Goal: Task Accomplishment & Management: Complete application form

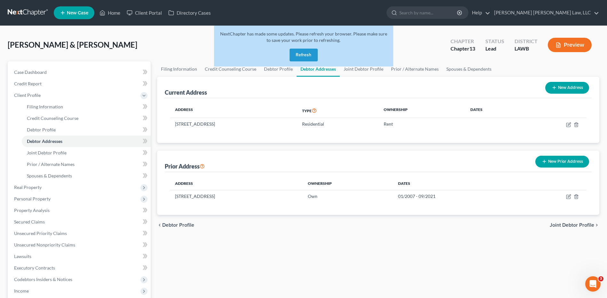
click at [308, 54] on button "Refresh" at bounding box center [304, 55] width 28 height 13
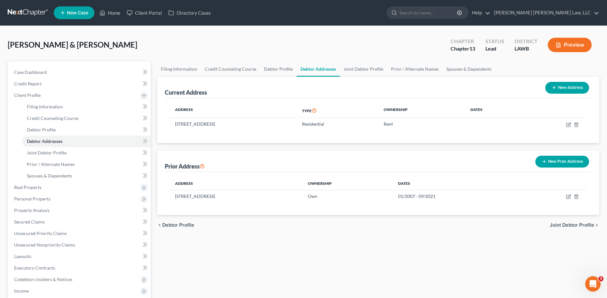
click at [28, 13] on link at bounding box center [28, 13] width 41 height 12
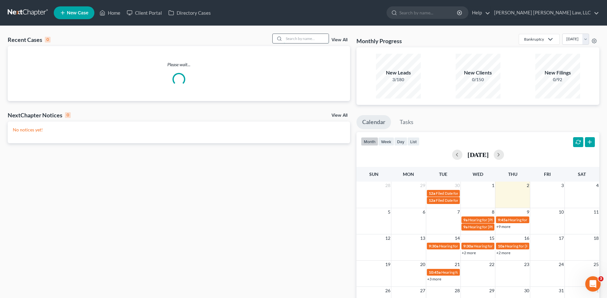
click at [295, 38] on input "search" at bounding box center [306, 38] width 45 height 9
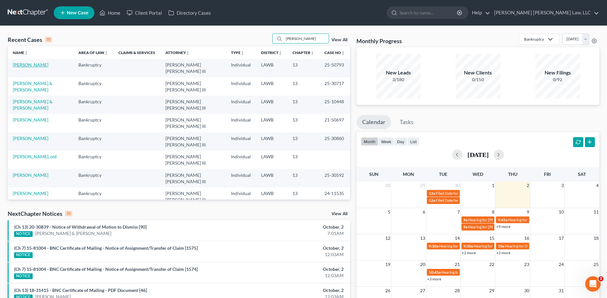
type input "lewis"
click at [21, 63] on link "Lewis, Robert" at bounding box center [31, 64] width 36 height 5
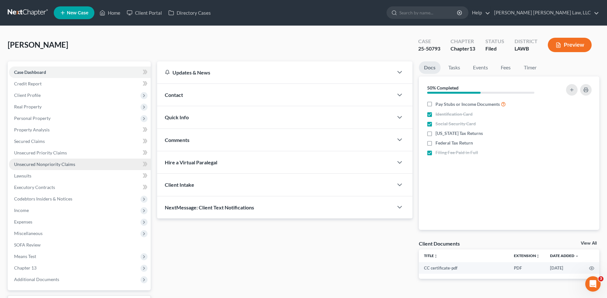
click at [28, 160] on link "Unsecured Nonpriority Claims" at bounding box center [80, 165] width 142 height 12
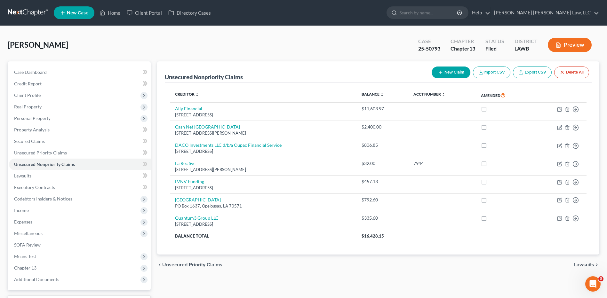
click at [18, 13] on link at bounding box center [28, 13] width 41 height 12
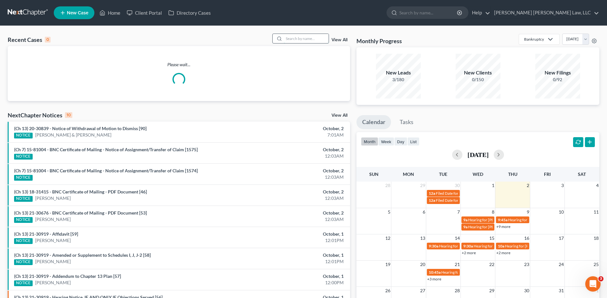
click at [302, 39] on input "search" at bounding box center [306, 38] width 45 height 9
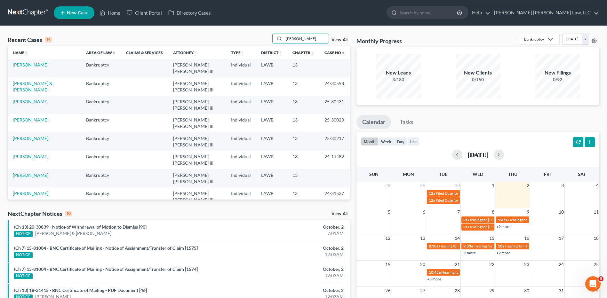
type input "kennedy"
click at [37, 65] on link "Kennedy, Kristina" at bounding box center [31, 64] width 36 height 5
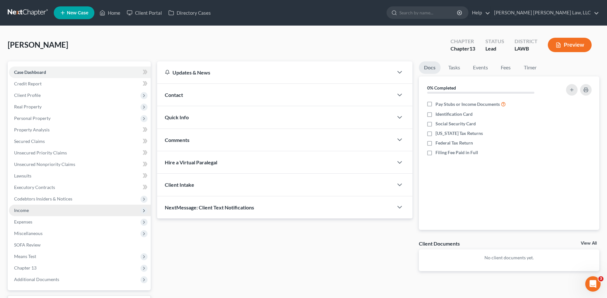
click at [17, 209] on span "Income" at bounding box center [21, 210] width 15 height 5
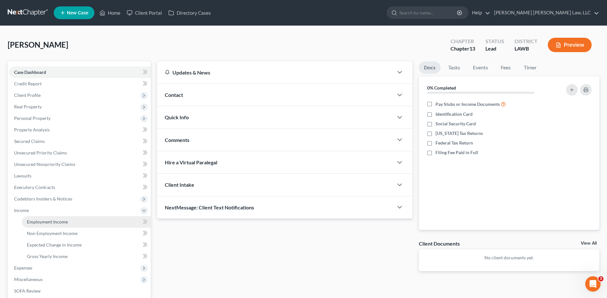
click at [46, 220] on span "Employment Income" at bounding box center [47, 221] width 41 height 5
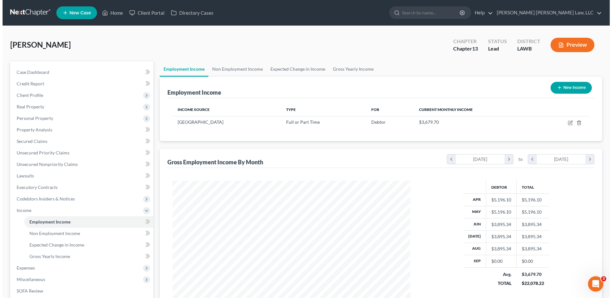
scroll to position [119, 250]
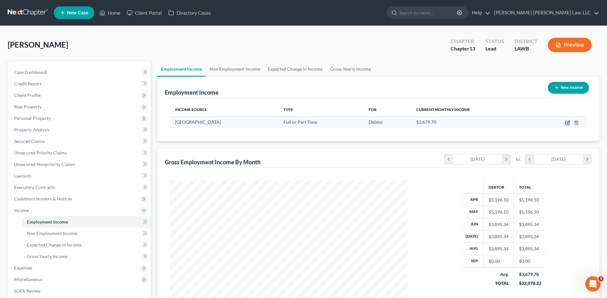
click at [569, 121] on icon "button" at bounding box center [567, 122] width 5 height 5
select select "0"
select select "19"
select select "2"
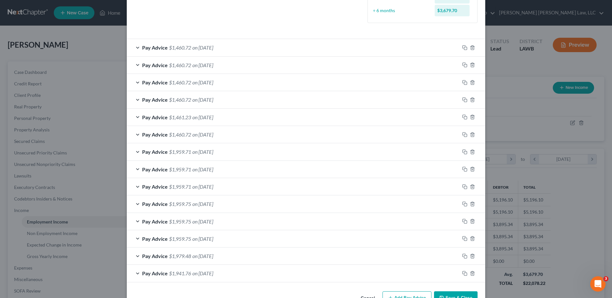
scroll to position [208, 0]
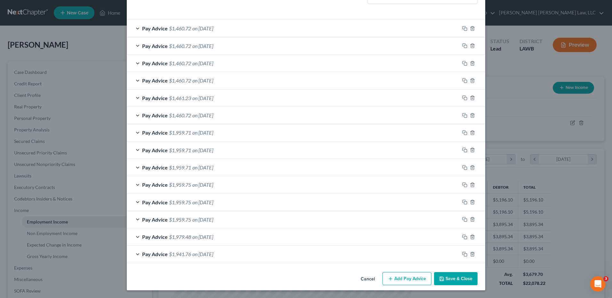
click at [409, 280] on button "Add Pay Advice" at bounding box center [407, 278] width 49 height 13
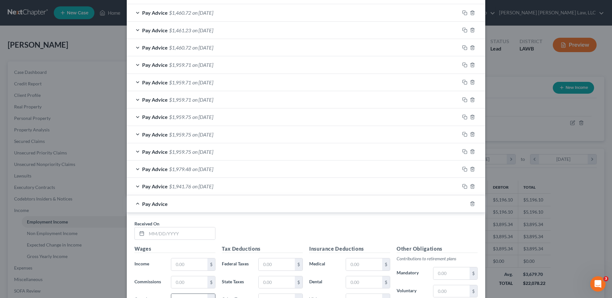
scroll to position [368, 0]
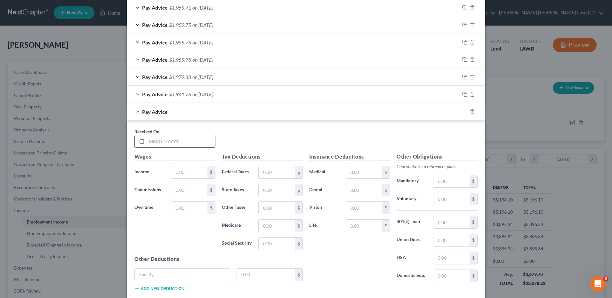
click at [155, 145] on input "text" at bounding box center [181, 141] width 69 height 12
type input "09/11/2025"
type input "1,947.67"
click at [264, 173] on input "text" at bounding box center [277, 172] width 36 height 12
type input "140.40"
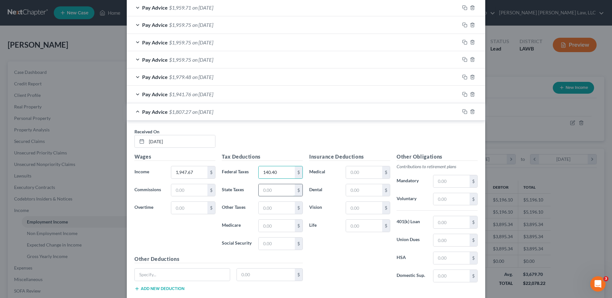
click at [265, 195] on input "text" at bounding box center [277, 190] width 36 height 12
type input "41.49"
click at [271, 223] on input "text" at bounding box center [277, 226] width 36 height 12
type input "26.44"
click at [270, 247] on input "text" at bounding box center [277, 244] width 36 height 12
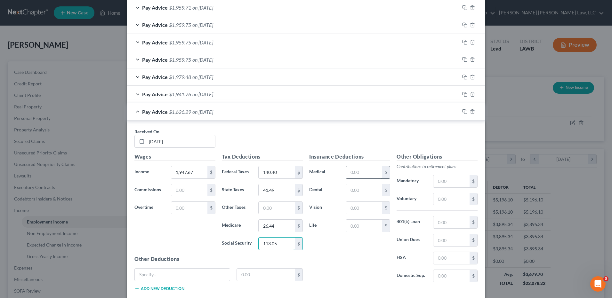
type input "113.05"
click at [366, 171] on input "text" at bounding box center [364, 172] width 36 height 12
type input "103.71"
click at [361, 193] on input "text" at bounding box center [364, 190] width 36 height 12
type input "3.93"
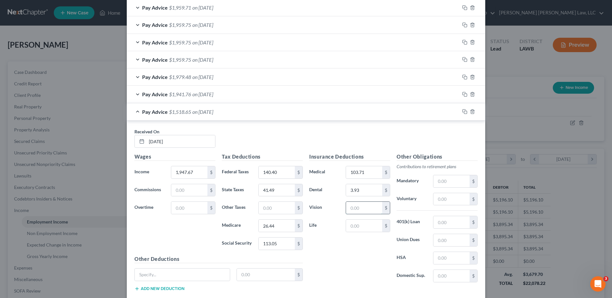
click at [352, 209] on input "text" at bounding box center [364, 208] width 36 height 12
type input "0.56"
click at [349, 227] on input "text" at bounding box center [364, 226] width 36 height 12
type input "61.30"
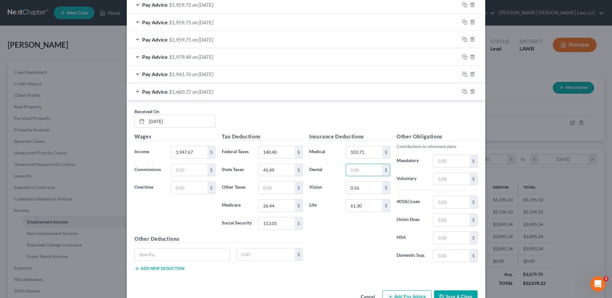
scroll to position [407, 0]
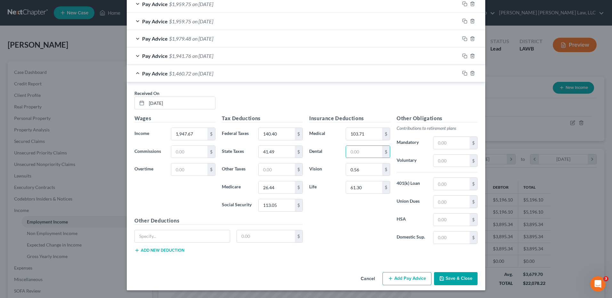
click at [406, 278] on button "Add Pay Advice" at bounding box center [407, 278] width 49 height 13
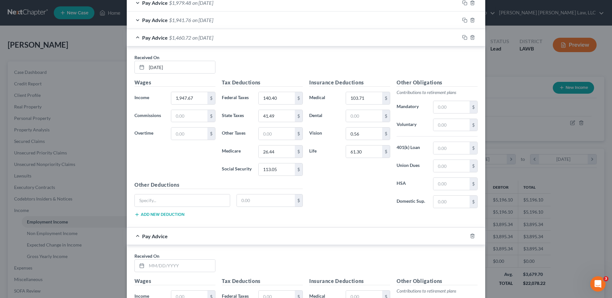
scroll to position [535, 0]
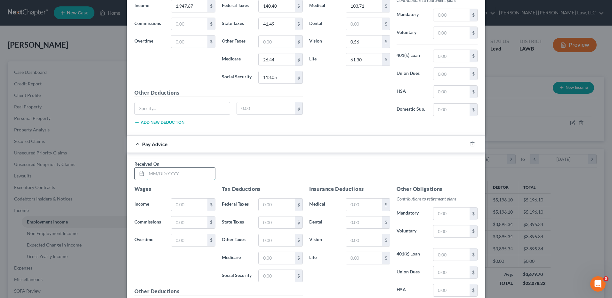
click at [163, 174] on input "text" at bounding box center [181, 174] width 69 height 12
type input "09/25/2025"
click at [191, 206] on input "text" at bounding box center [189, 205] width 36 height 12
type input "1,947.67"
click at [283, 206] on input "text" at bounding box center [277, 205] width 36 height 12
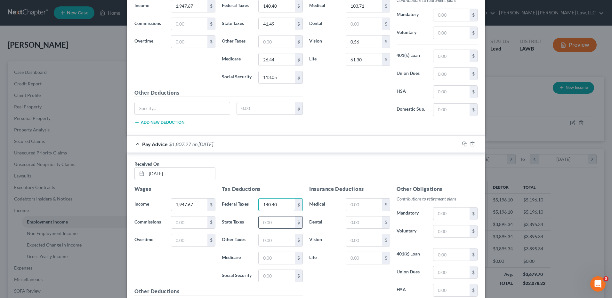
type input "140.40"
click at [275, 223] on input "text" at bounding box center [277, 223] width 36 height 12
type input "41.49"
click at [275, 260] on input "text" at bounding box center [277, 258] width 36 height 12
type input "26.44"
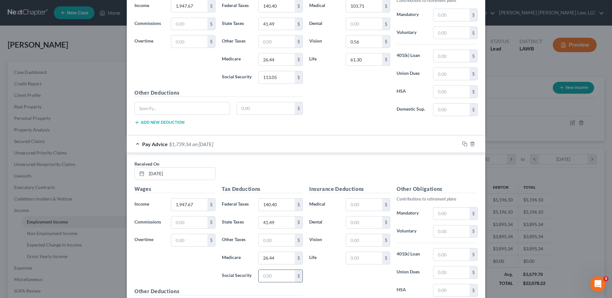
click at [273, 282] on div "$" at bounding box center [280, 276] width 44 height 13
click at [269, 276] on input "text" at bounding box center [277, 276] width 36 height 12
type input "113.05"
click at [355, 208] on input "text" at bounding box center [364, 205] width 36 height 12
type input "103.71"
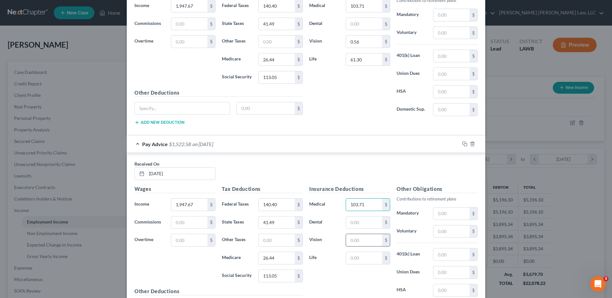
click at [356, 241] on input "text" at bounding box center [364, 240] width 36 height 12
type input "0.56"
click at [346, 254] on input "text" at bounding box center [364, 258] width 36 height 12
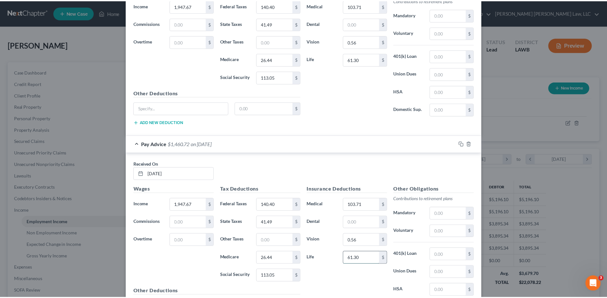
scroll to position [605, 0]
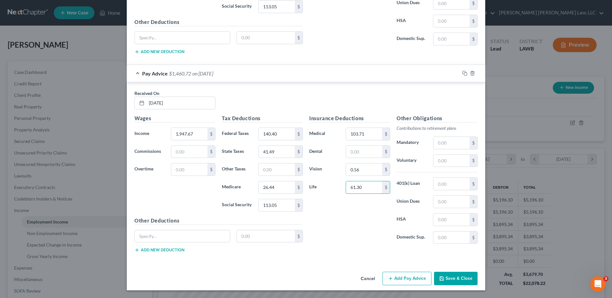
type input "61.30"
click at [458, 279] on button "Save & Close" at bounding box center [456, 278] width 44 height 13
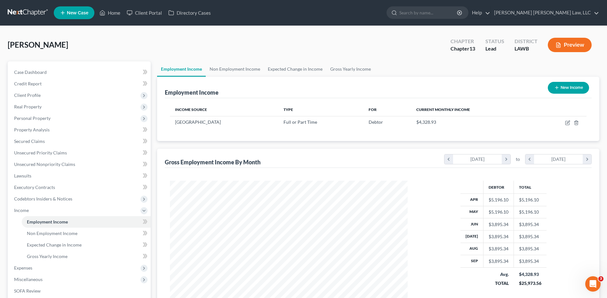
scroll to position [319999, 319867]
click at [24, 268] on span "Expenses" at bounding box center [23, 267] width 18 height 5
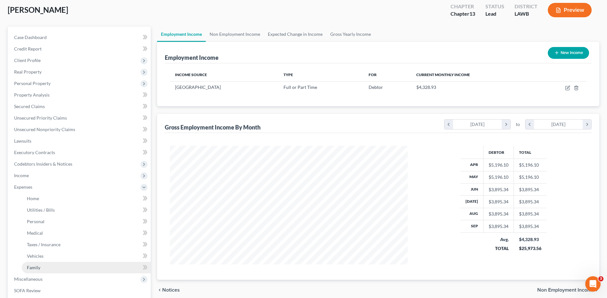
scroll to position [96, 0]
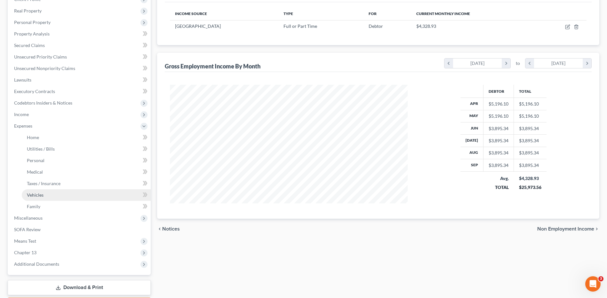
click at [37, 190] on link "Vehicles" at bounding box center [86, 196] width 129 height 12
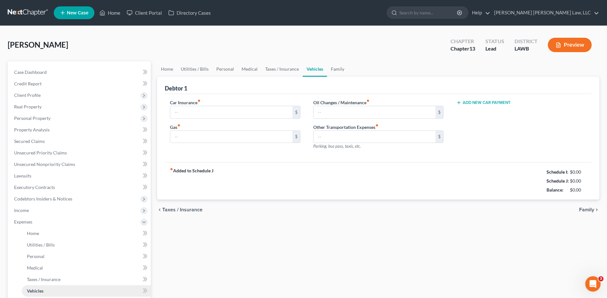
type input "180.00"
type input "270.00"
type input "38.00"
type input "0.00"
click at [169, 71] on link "Home" at bounding box center [167, 68] width 20 height 15
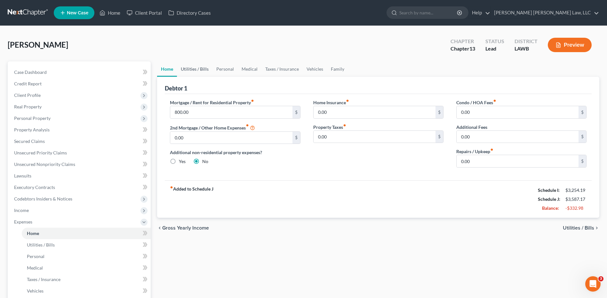
click at [188, 71] on link "Utilities / Bills" at bounding box center [195, 68] width 36 height 15
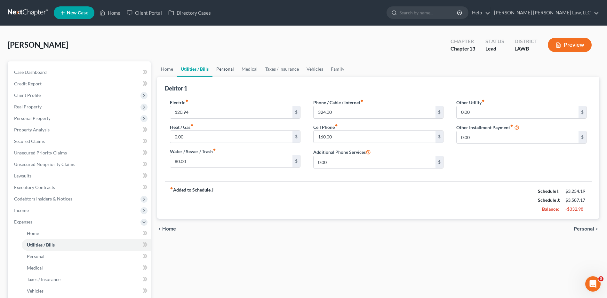
click at [229, 70] on link "Personal" at bounding box center [225, 68] width 25 height 15
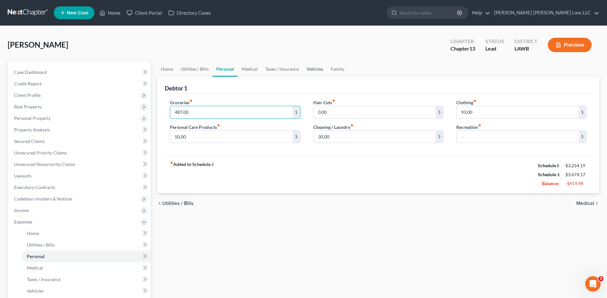
type input "487.00"
click at [317, 65] on link "Vehicles" at bounding box center [315, 68] width 24 height 15
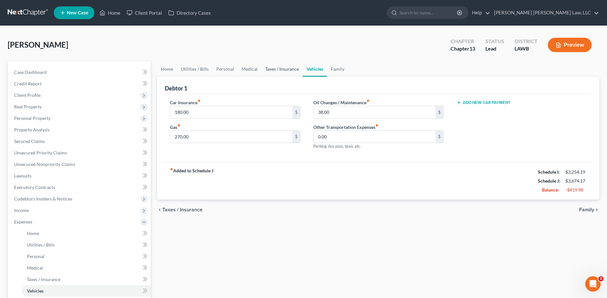
click at [268, 72] on link "Taxes / Insurance" at bounding box center [282, 68] width 41 height 15
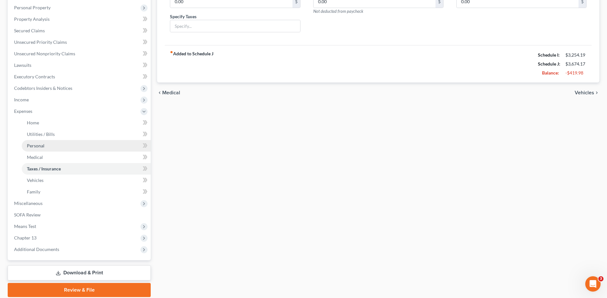
scroll to position [134, 0]
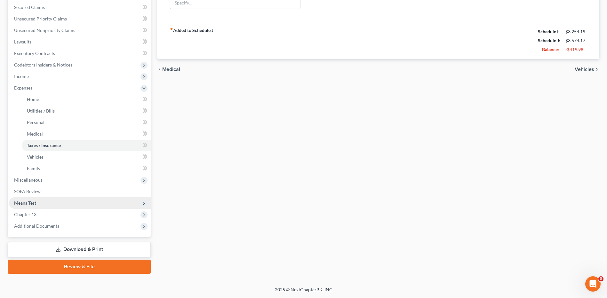
click at [21, 201] on span "Means Test" at bounding box center [25, 202] width 22 height 5
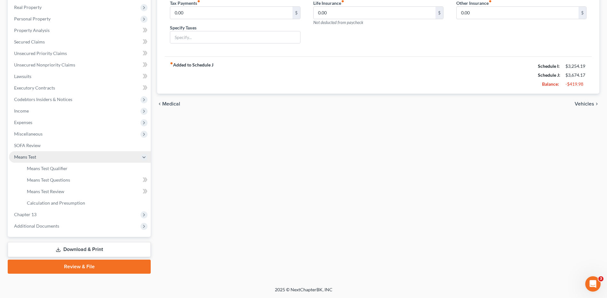
scroll to position [100, 0]
click at [48, 169] on span "Means Test Qualifier" at bounding box center [47, 168] width 41 height 5
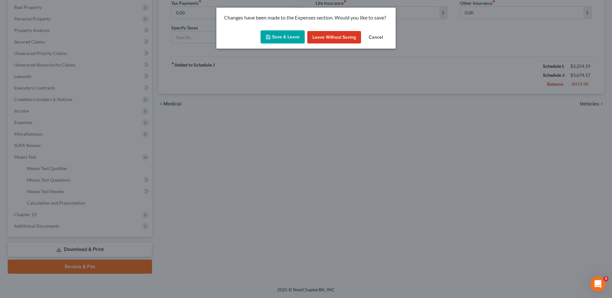
click at [280, 38] on button "Save & Leave" at bounding box center [283, 36] width 44 height 13
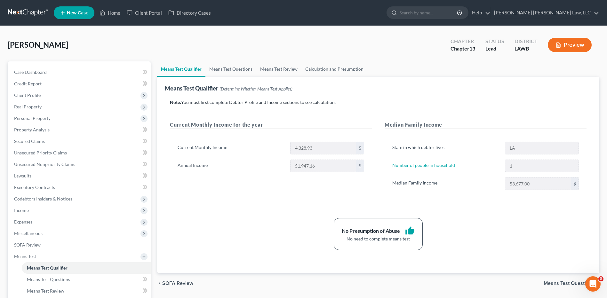
click at [167, 239] on div "No Presumption of Abuse thumb_up No need to complete means test" at bounding box center [378, 234] width 423 height 32
click at [21, 209] on span "Income" at bounding box center [21, 210] width 15 height 5
click at [22, 269] on span "Expenses" at bounding box center [23, 267] width 18 height 5
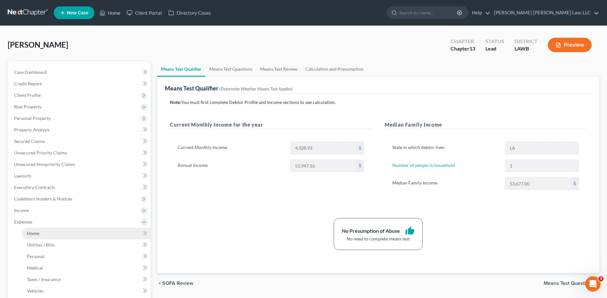
click at [28, 232] on span "Home" at bounding box center [33, 233] width 12 height 5
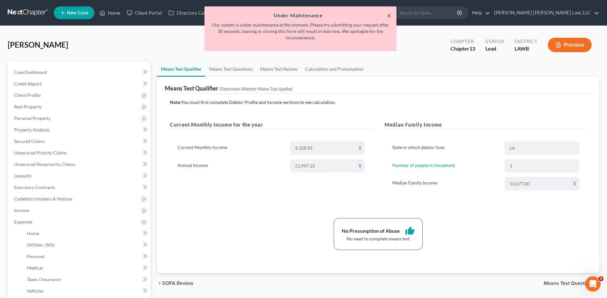
click at [390, 18] on button "×" at bounding box center [389, 16] width 4 height 8
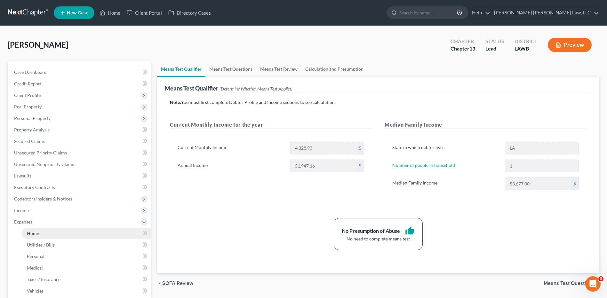
click at [30, 232] on span "Home" at bounding box center [33, 233] width 12 height 5
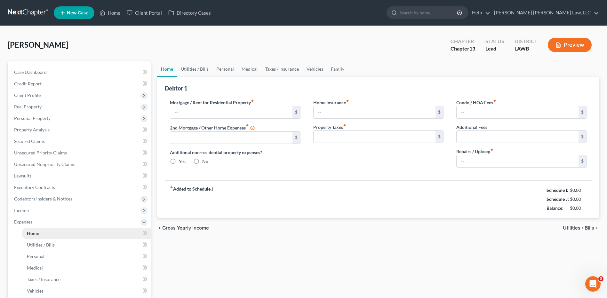
type input "800.00"
type input "0.00"
radio input "true"
type input "0.00"
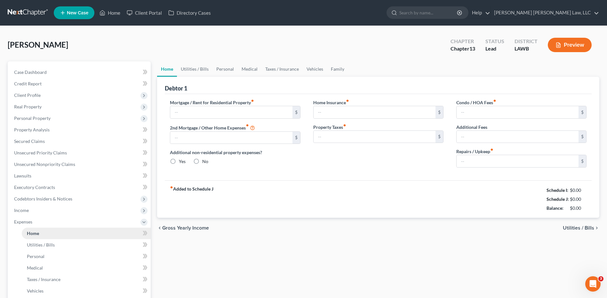
type input "0.00"
click at [205, 113] on input "800.00" at bounding box center [231, 112] width 122 height 12
type input "400.00"
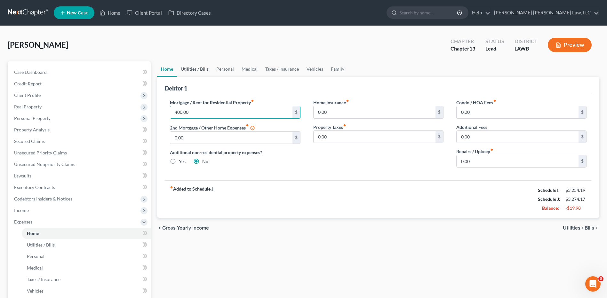
click at [194, 71] on link "Utilities / Bills" at bounding box center [195, 68] width 36 height 15
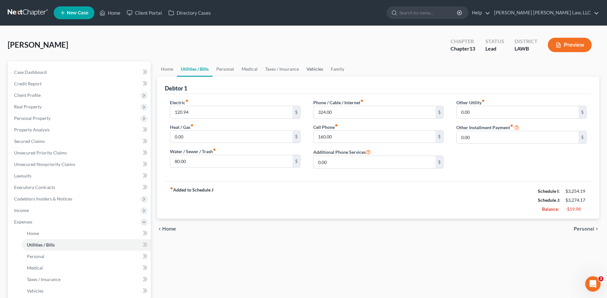
click at [314, 67] on link "Vehicles" at bounding box center [315, 68] width 24 height 15
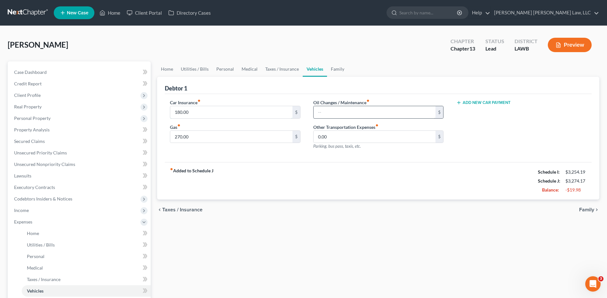
type input "38.00"
click at [225, 109] on input "text" at bounding box center [231, 112] width 122 height 12
type input "150.0"
click at [218, 182] on div "fiber_manual_record Added to Schedule J Schedule I: $3,254.19 Schedule J: $3,20…" at bounding box center [378, 180] width 427 height 37
click at [273, 71] on link "Taxes / Insurance" at bounding box center [282, 68] width 41 height 15
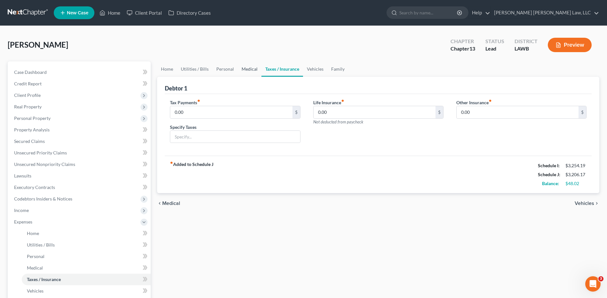
click at [240, 68] on link "Medical" at bounding box center [250, 68] width 24 height 15
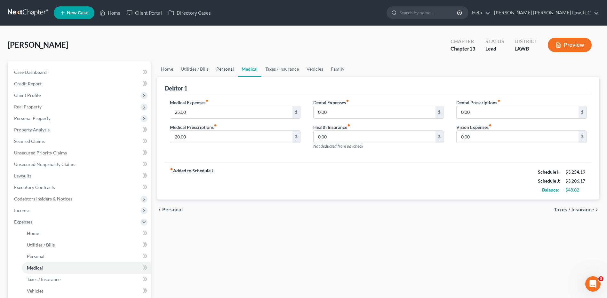
click at [228, 69] on link "Personal" at bounding box center [225, 68] width 25 height 15
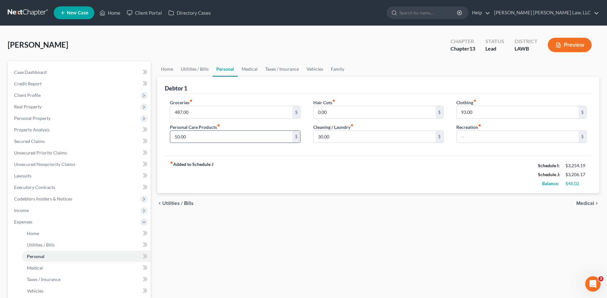
click at [203, 138] on input "50.00" at bounding box center [231, 137] width 122 height 12
click at [194, 68] on link "Utilities / Bills" at bounding box center [195, 68] width 36 height 15
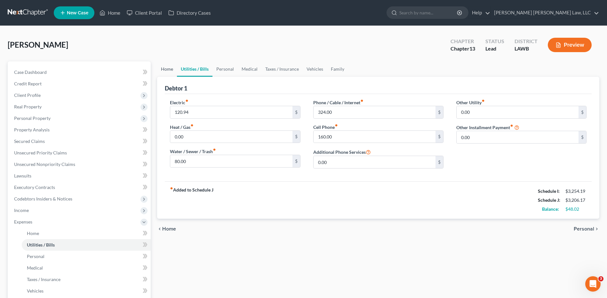
click at [164, 70] on link "Home" at bounding box center [167, 68] width 20 height 15
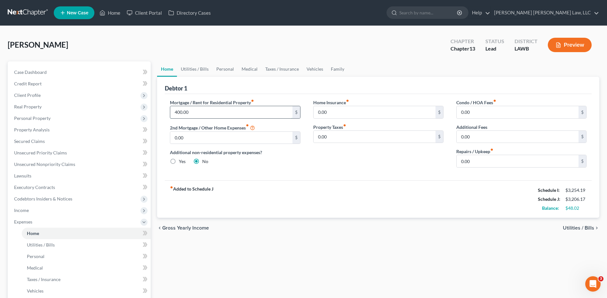
click at [198, 111] on input "400.00" at bounding box center [231, 112] width 122 height 12
type input "5"
type input "4"
type input "400.00"
click at [188, 65] on link "Utilities / Bills" at bounding box center [195, 68] width 36 height 15
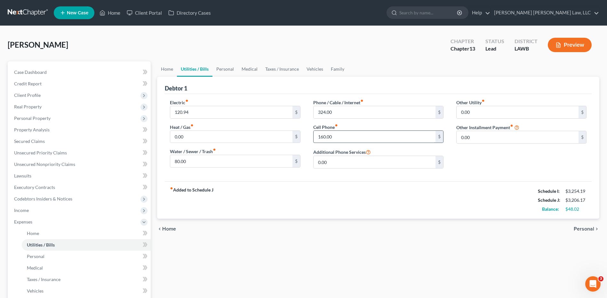
click at [346, 138] on input "160.00" at bounding box center [375, 137] width 122 height 12
type input "180.00"
click at [165, 72] on link "Home" at bounding box center [167, 68] width 20 height 15
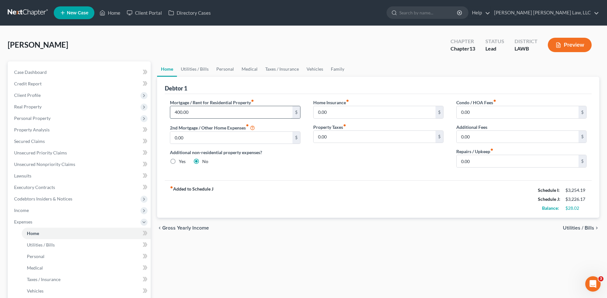
click at [194, 116] on input "400.00" at bounding box center [231, 112] width 122 height 12
type input "400.00"
click at [192, 72] on link "Utilities / Bills" at bounding box center [195, 68] width 36 height 15
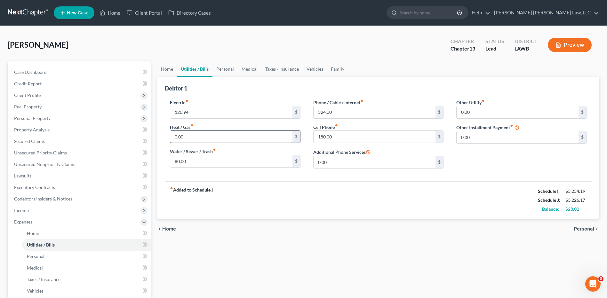
click at [192, 139] on input "0.00" at bounding box center [231, 137] width 122 height 12
type input "3"
type input "25.00"
click at [197, 165] on input "80.00" at bounding box center [231, 161] width 122 height 12
type input "83.00"
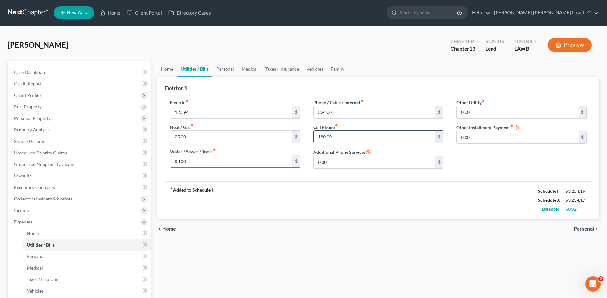
click at [337, 141] on input "180.00" at bounding box center [375, 137] width 122 height 12
type input "180.02"
click at [321, 215] on div "fiber_manual_record Added to Schedule J Schedule I: $3,254.19 Schedule J: $3,25…" at bounding box center [378, 200] width 427 height 37
click at [25, 193] on link "Executory Contracts" at bounding box center [80, 188] width 142 height 12
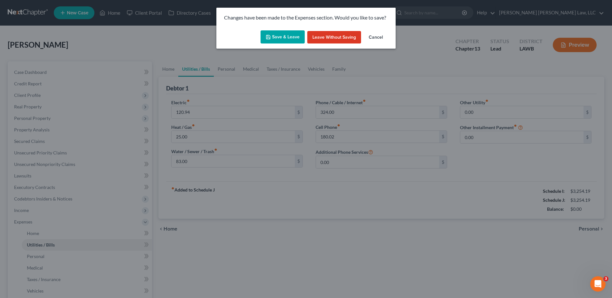
click at [269, 36] on icon "button" at bounding box center [268, 37] width 5 height 5
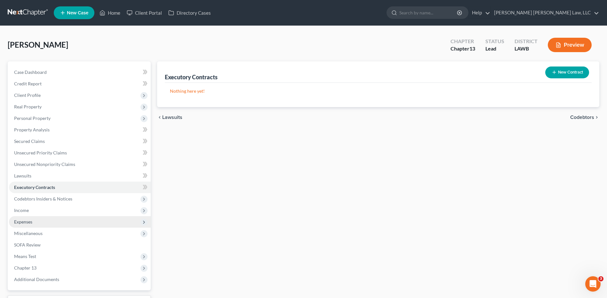
click at [18, 222] on span "Expenses" at bounding box center [23, 221] width 18 height 5
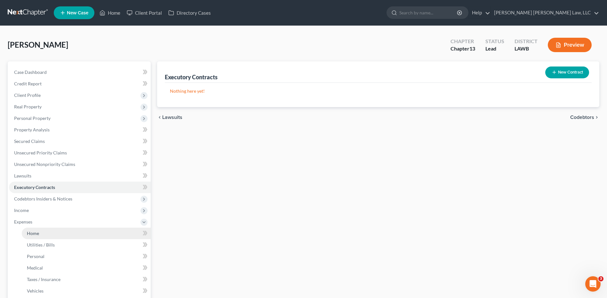
click at [32, 231] on span "Home" at bounding box center [33, 233] width 12 height 5
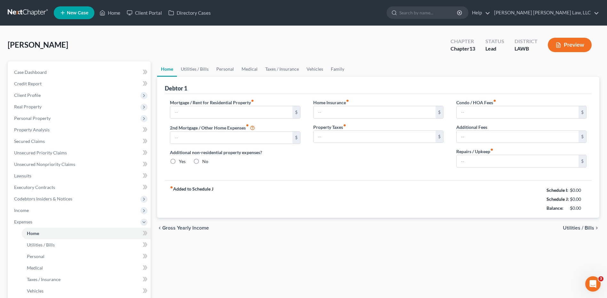
type input "400.00"
type input "0.00"
radio input "true"
type input "0.00"
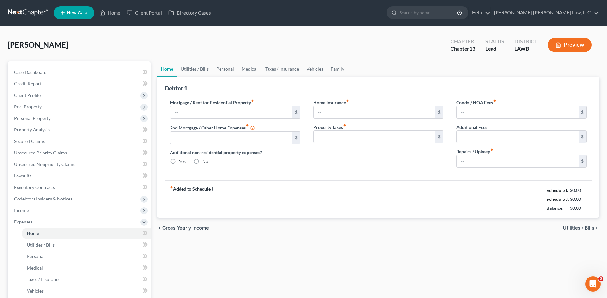
type input "0.00"
click at [198, 114] on input "400.00" at bounding box center [231, 112] width 122 height 12
type input "800.00"
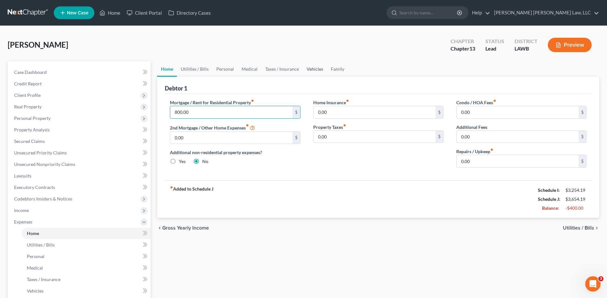
click at [311, 71] on link "Vehicles" at bounding box center [315, 68] width 24 height 15
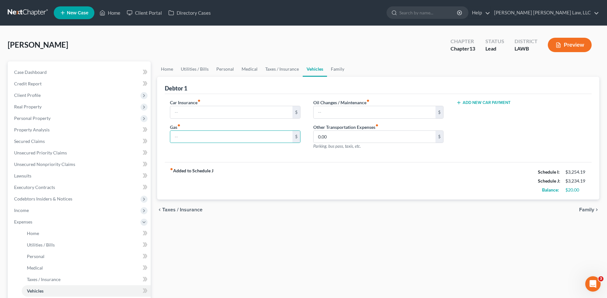
click at [286, 179] on div "fiber_manual_record Added to Schedule J Schedule I: $3,254.19 Schedule J: $3,23…" at bounding box center [378, 180] width 427 height 37
click at [198, 71] on link "Utilities / Bills" at bounding box center [195, 68] width 36 height 15
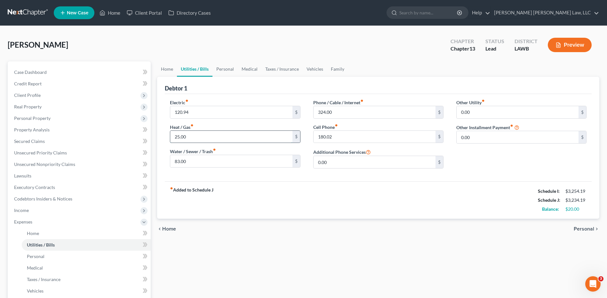
click at [197, 139] on input "25.00" at bounding box center [231, 137] width 122 height 12
type input "4"
click at [312, 69] on link "Vehicles" at bounding box center [315, 68] width 24 height 15
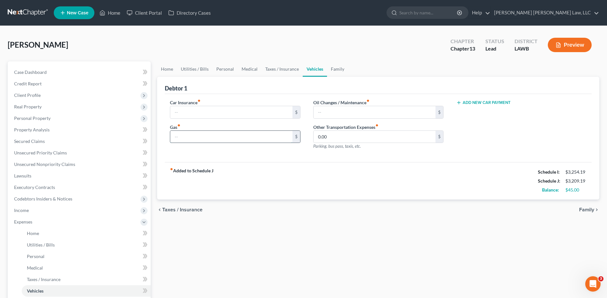
click at [206, 137] on input "text" at bounding box center [231, 137] width 122 height 12
type input "45.00"
click at [317, 209] on div "chevron_left Taxes / Insurance Family chevron_right" at bounding box center [378, 210] width 442 height 20
click at [190, 69] on link "Utilities / Bills" at bounding box center [195, 68] width 36 height 15
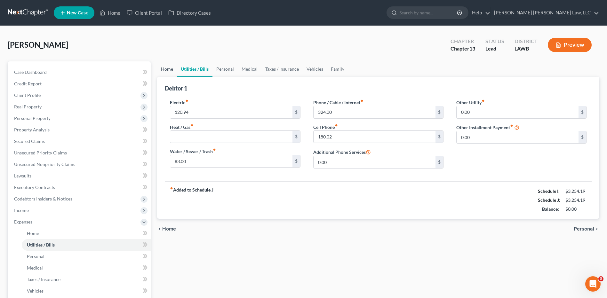
click at [165, 71] on link "Home" at bounding box center [167, 68] width 20 height 15
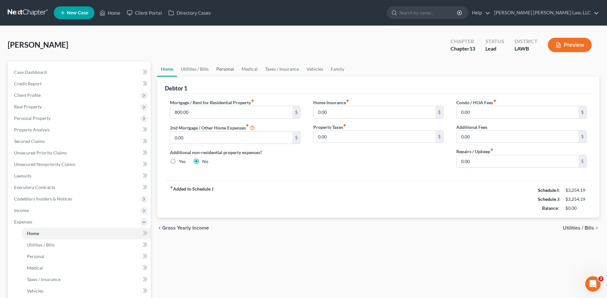
click at [225, 68] on link "Personal" at bounding box center [225, 68] width 25 height 15
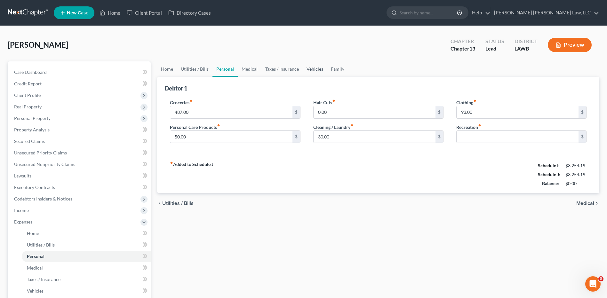
click at [307, 71] on link "Vehicles" at bounding box center [315, 68] width 24 height 15
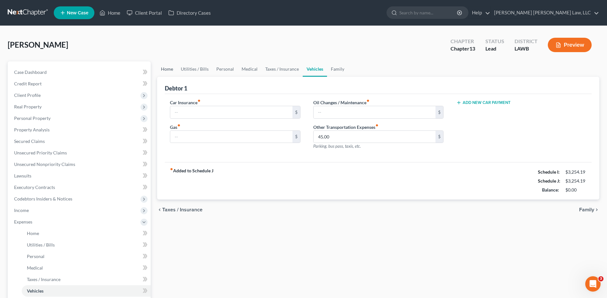
click at [166, 69] on link "Home" at bounding box center [167, 68] width 20 height 15
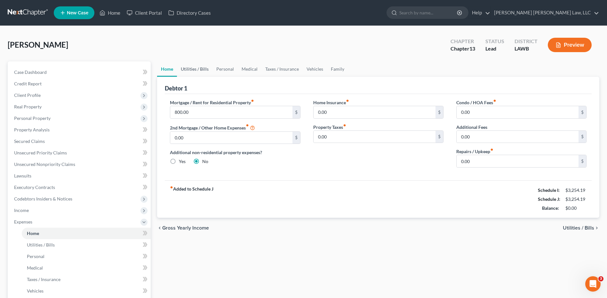
click at [196, 69] on link "Utilities / Bills" at bounding box center [195, 68] width 36 height 15
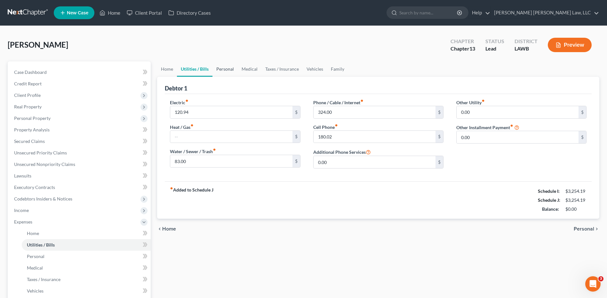
click at [222, 70] on link "Personal" at bounding box center [225, 68] width 25 height 15
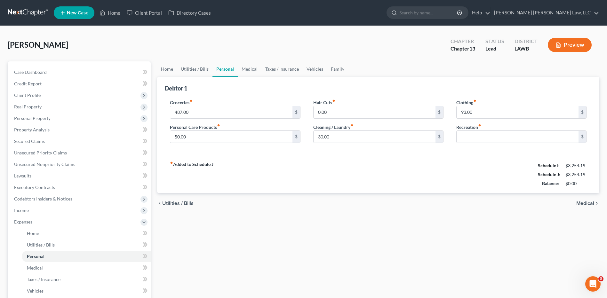
click at [423, 258] on div "Home Utilities / Bills Personal Medical Taxes / Insurance Vehicles Family Debto…" at bounding box center [378, 234] width 449 height 347
click at [28, 12] on link at bounding box center [28, 13] width 41 height 12
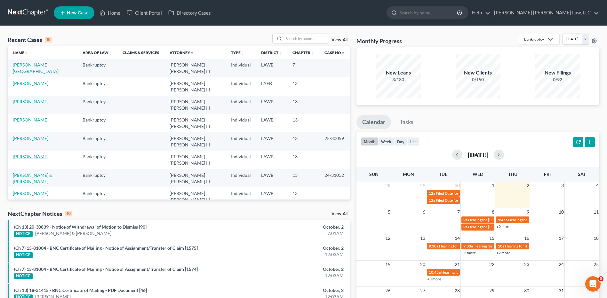
click at [20, 154] on link "Kennedy, Kristina" at bounding box center [31, 156] width 36 height 5
